Goal: Information Seeking & Learning: Learn about a topic

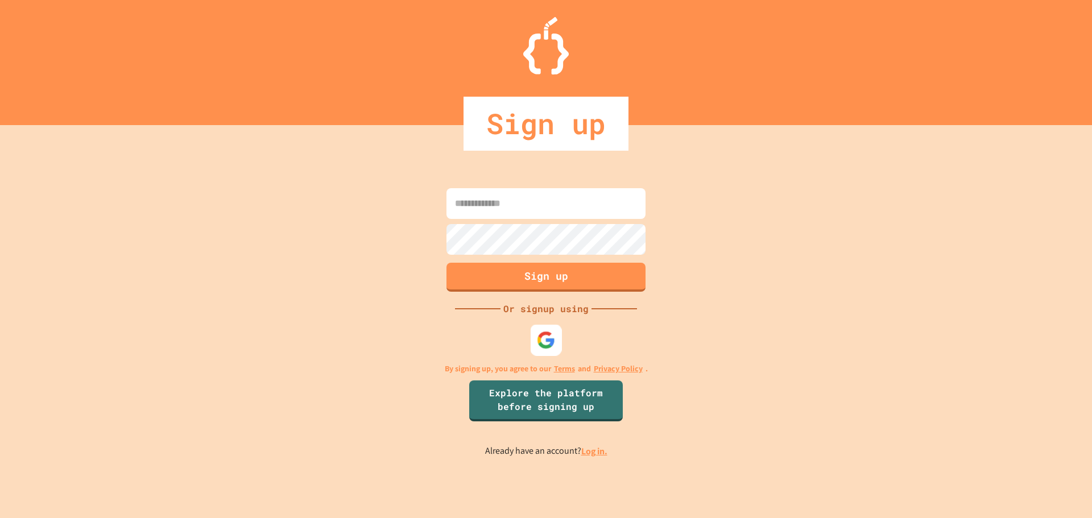
click at [545, 340] on img at bounding box center [546, 339] width 19 height 19
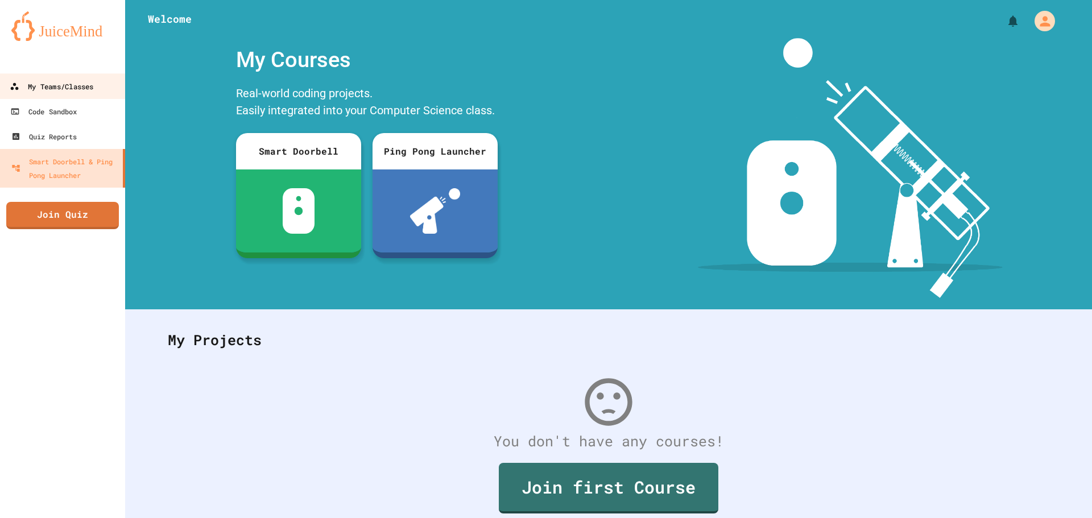
click at [60, 93] on div "My Teams/Classes" at bounding box center [52, 87] width 84 height 14
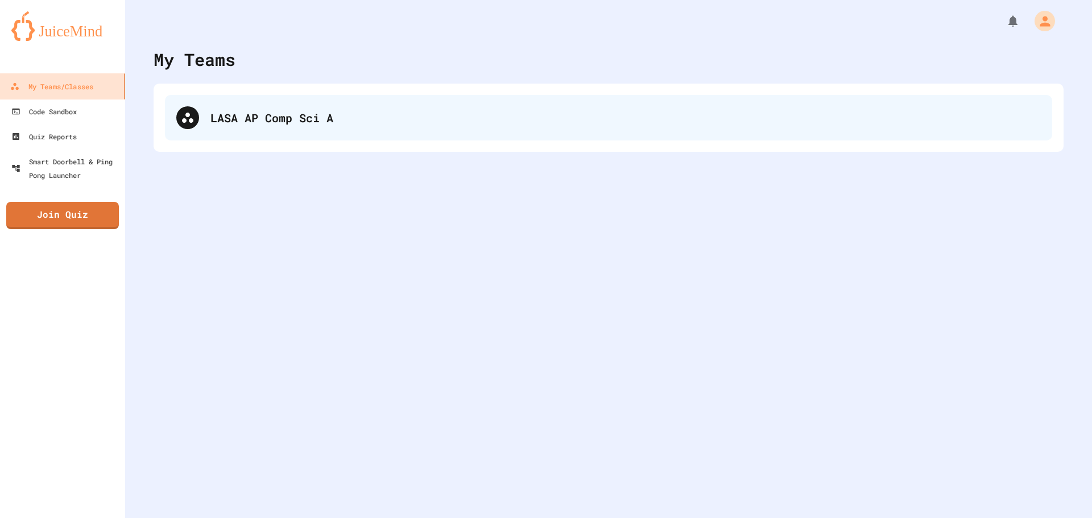
click at [287, 117] on div "LASA AP Comp Sci A" at bounding box center [625, 117] width 830 height 17
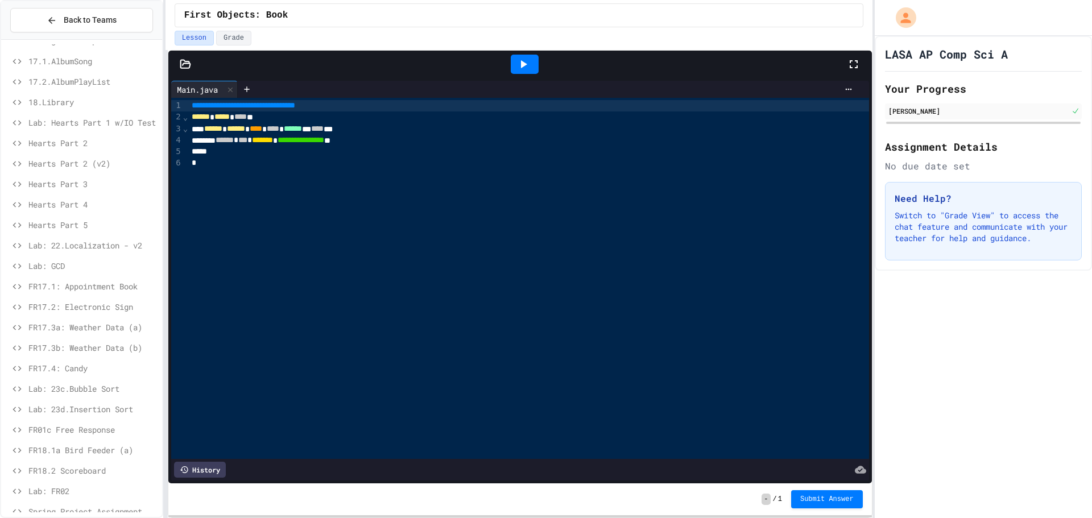
scroll to position [119, 0]
click at [81, 269] on span "Lab: 22.Localization - v2" at bounding box center [92, 266] width 129 height 12
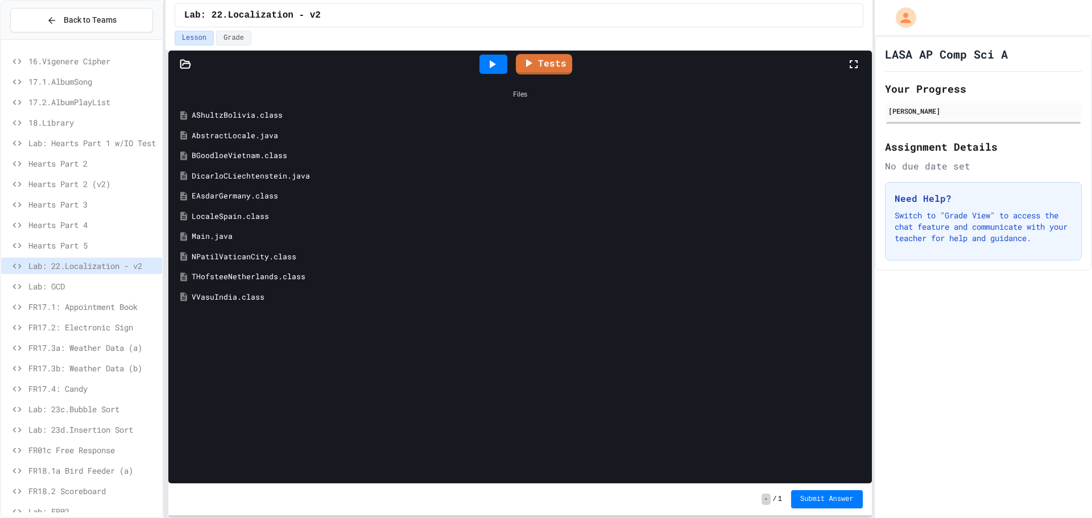
click at [266, 180] on div "DicarloCLiechtenstein.java" at bounding box center [528, 176] width 673 height 11
